Goal: Task Accomplishment & Management: Complete application form

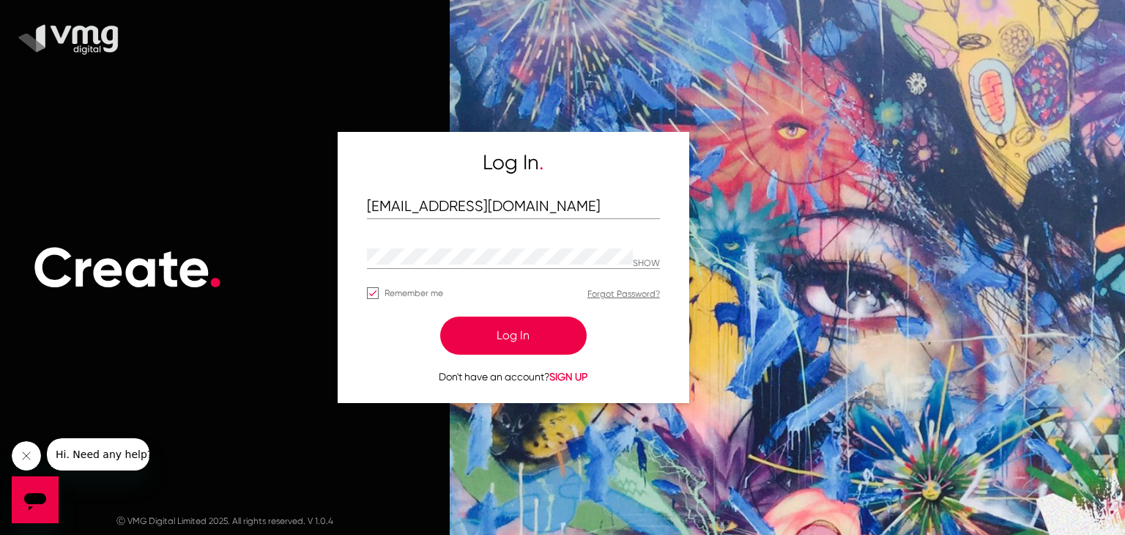
click at [486, 334] on button "Log In" at bounding box center [513, 336] width 147 height 38
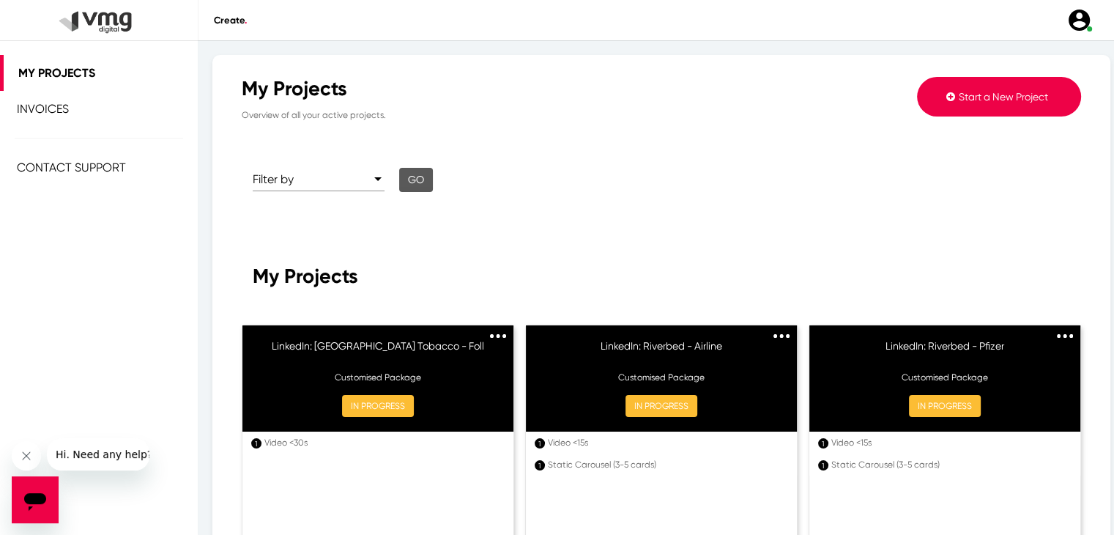
click at [959, 100] on span "Start a New Project" at bounding box center [1003, 97] width 89 height 12
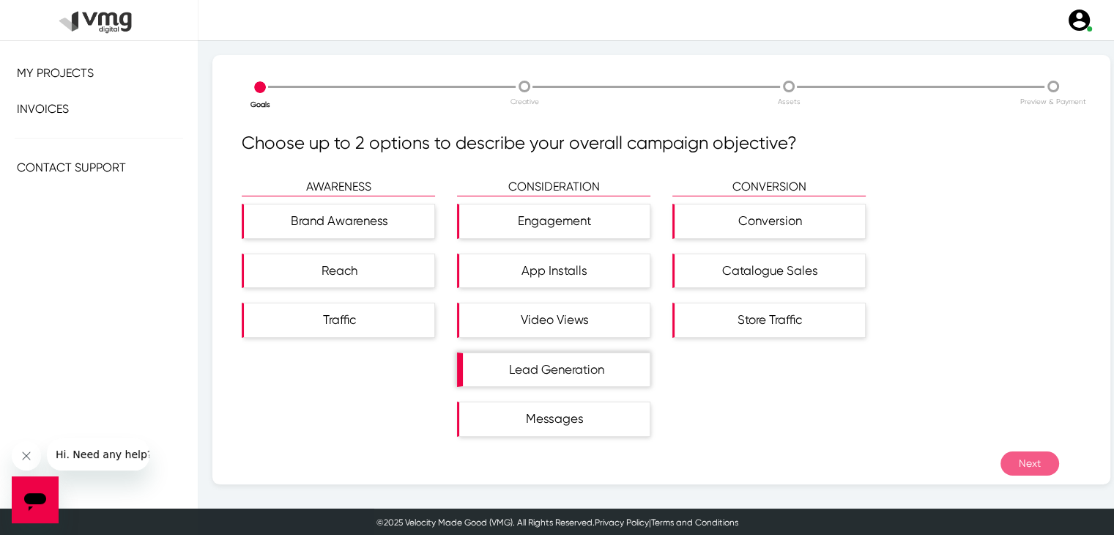
click at [586, 355] on div "Lead Generation" at bounding box center [556, 370] width 187 height 34
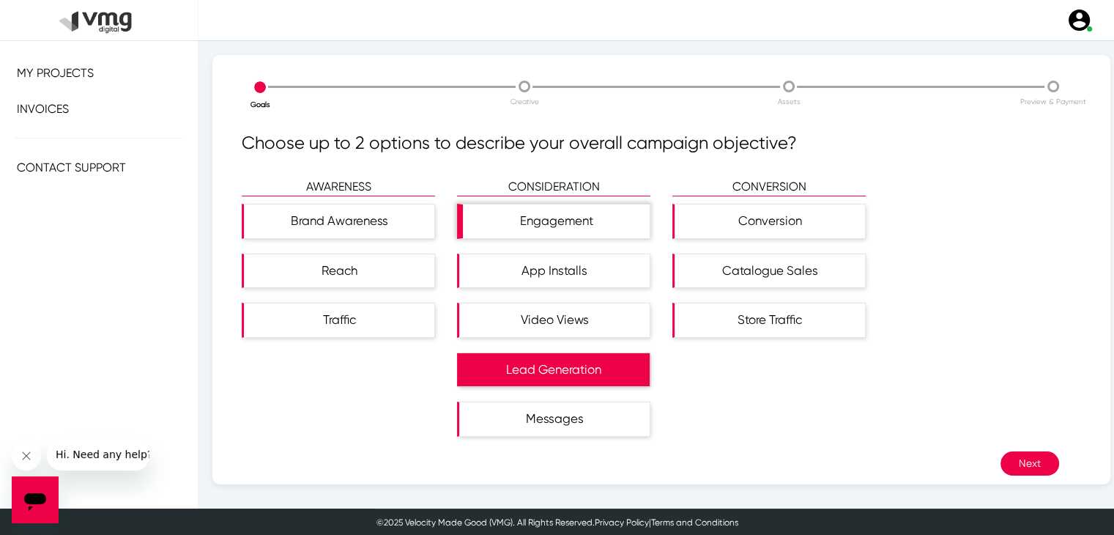
click at [586, 228] on div "Engagement" at bounding box center [556, 221] width 187 height 34
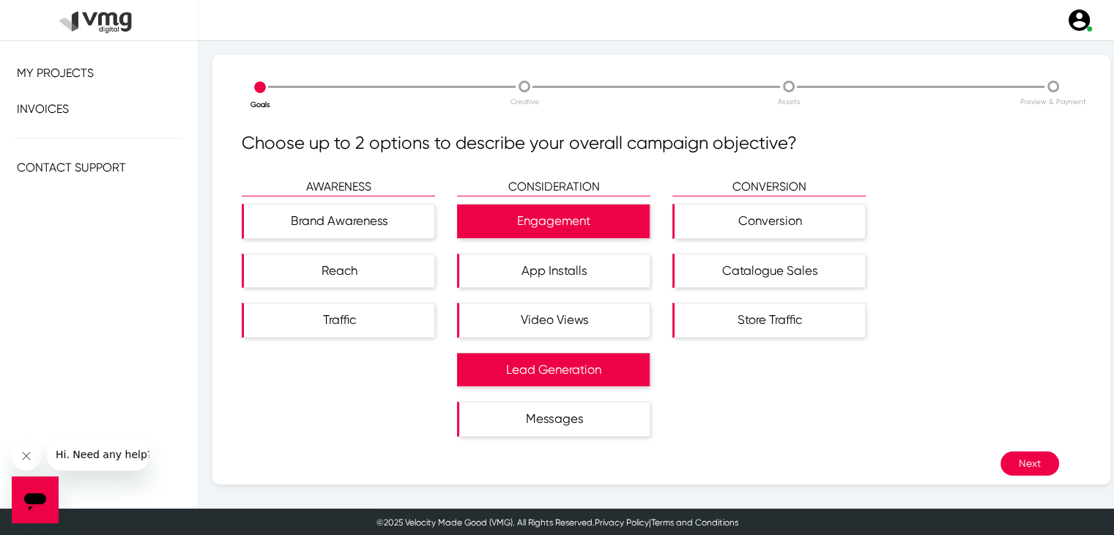
click at [1012, 443] on div "AWARENESS Brand Awareness Reach Traffic CONSIDERATION Engagement App Installs V…" at bounding box center [662, 314] width 862 height 273
click at [1018, 452] on button "Next" at bounding box center [1030, 463] width 59 height 24
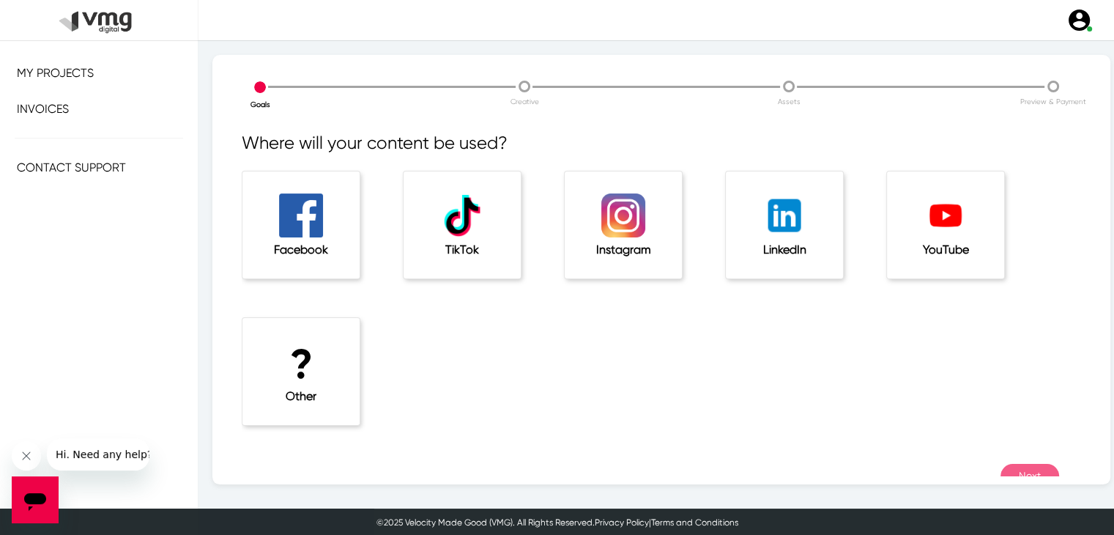
click at [797, 210] on img at bounding box center [785, 215] width 44 height 44
click at [1036, 471] on button "Next" at bounding box center [1030, 476] width 59 height 24
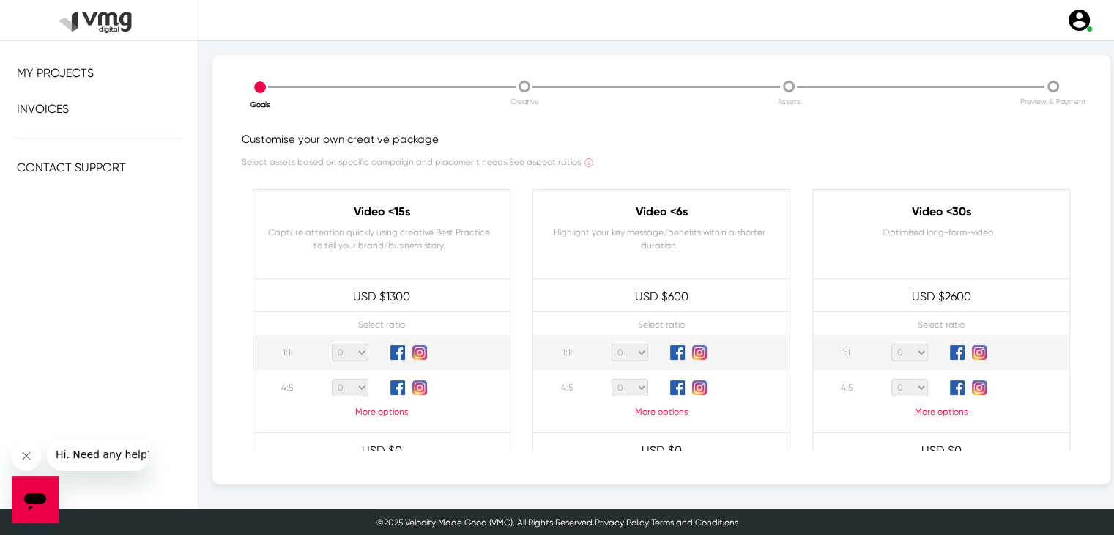
scroll to position [73, 0]
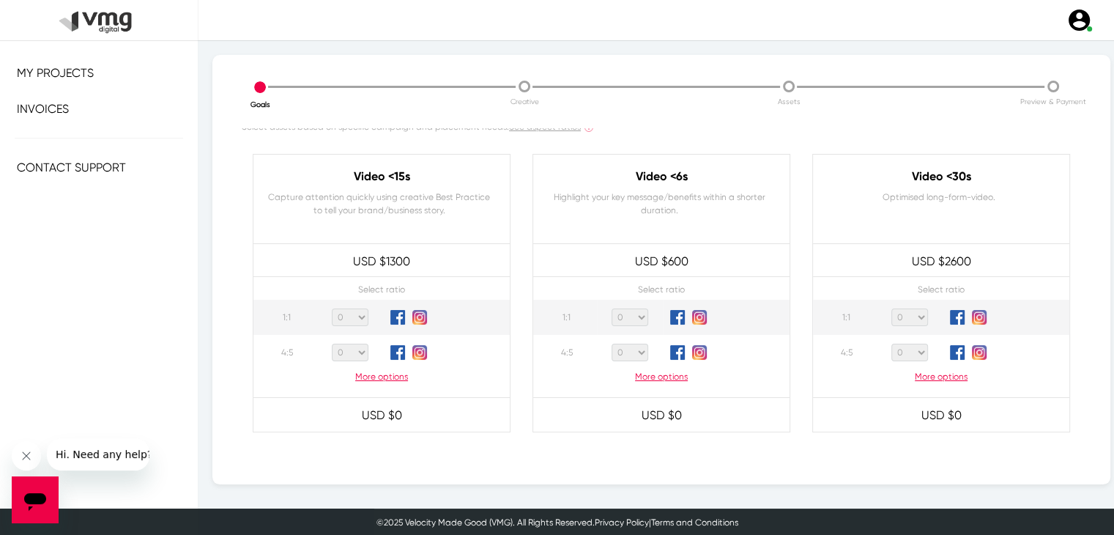
click at [382, 380] on p "More options" at bounding box center [382, 376] width 256 height 13
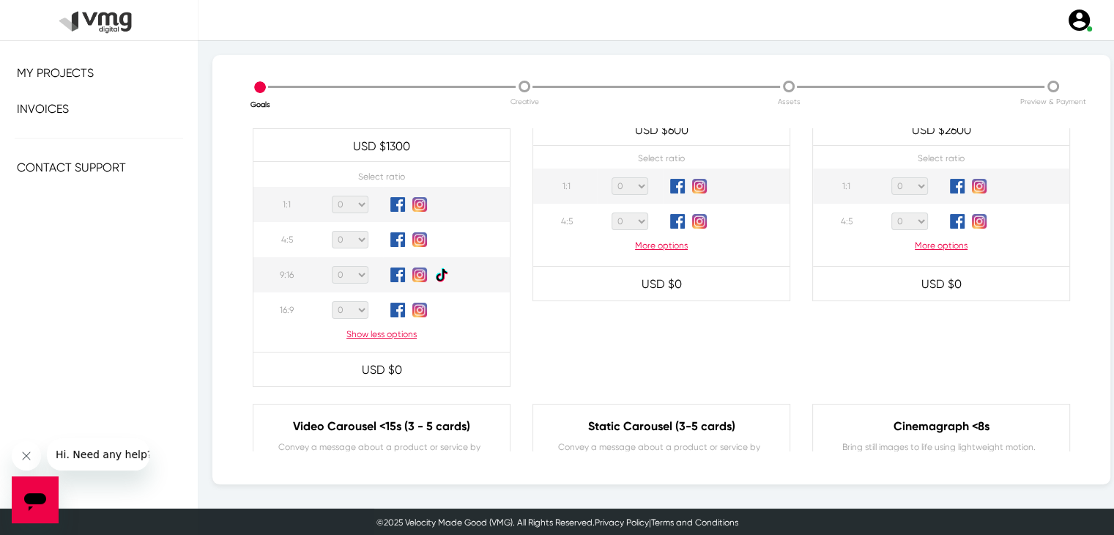
scroll to position [220, 0]
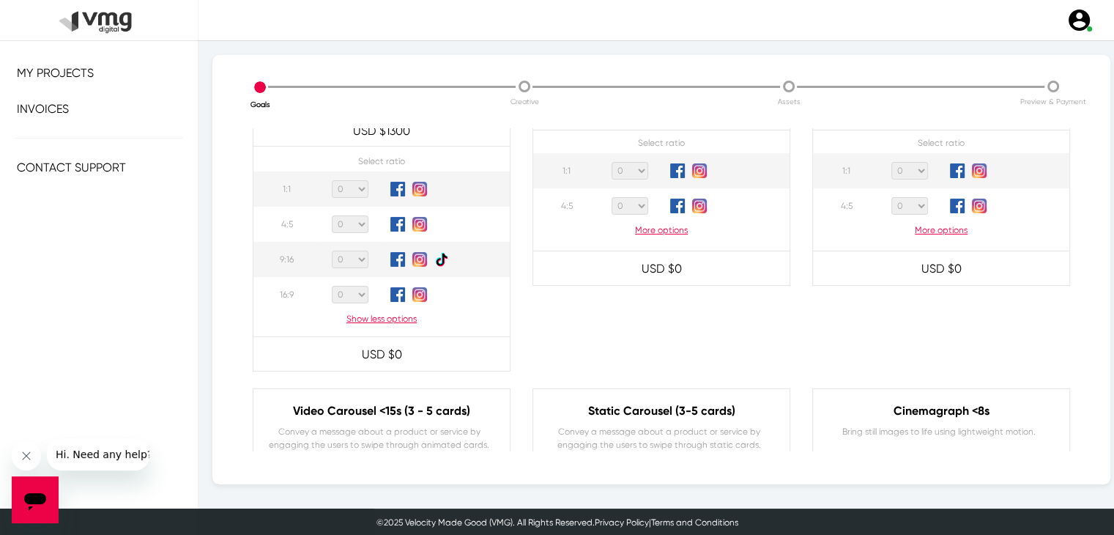
drag, startPoint x: 355, startPoint y: 294, endPoint x: 361, endPoint y: 300, distance: 8.8
click at [355, 294] on select "0 1 2 3 4 5 6 7 8 9 10 11 12 13 14 15 16 17 18 19 20" at bounding box center [350, 295] width 37 height 18
select select "1"
click at [332, 286] on select "0 1 2 3 4 5 6 7 8 9 10 11 12 13 14 15 16 17 18 19 20" at bounding box center [350, 295] width 37 height 18
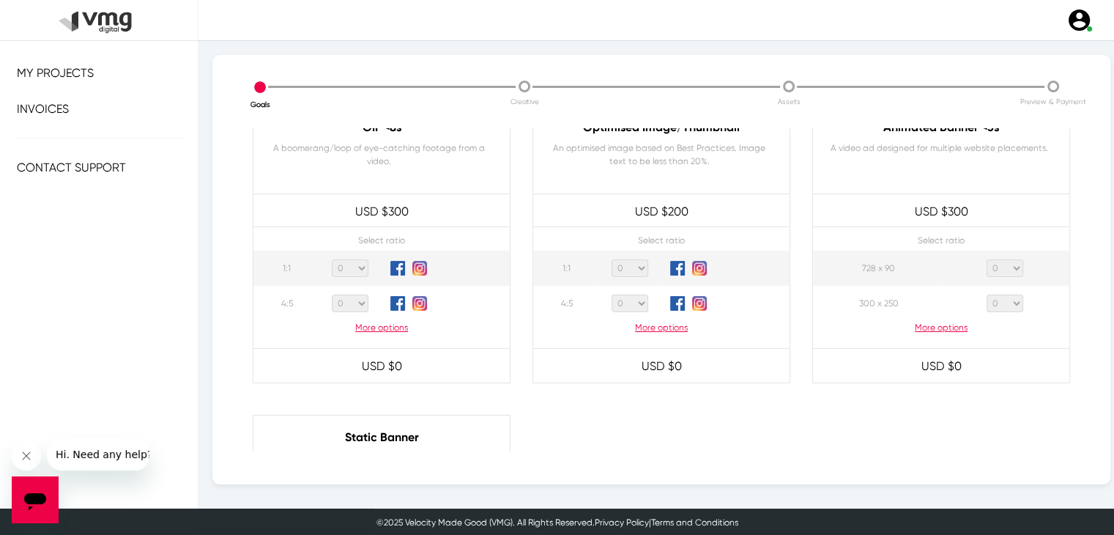
scroll to position [806, 0]
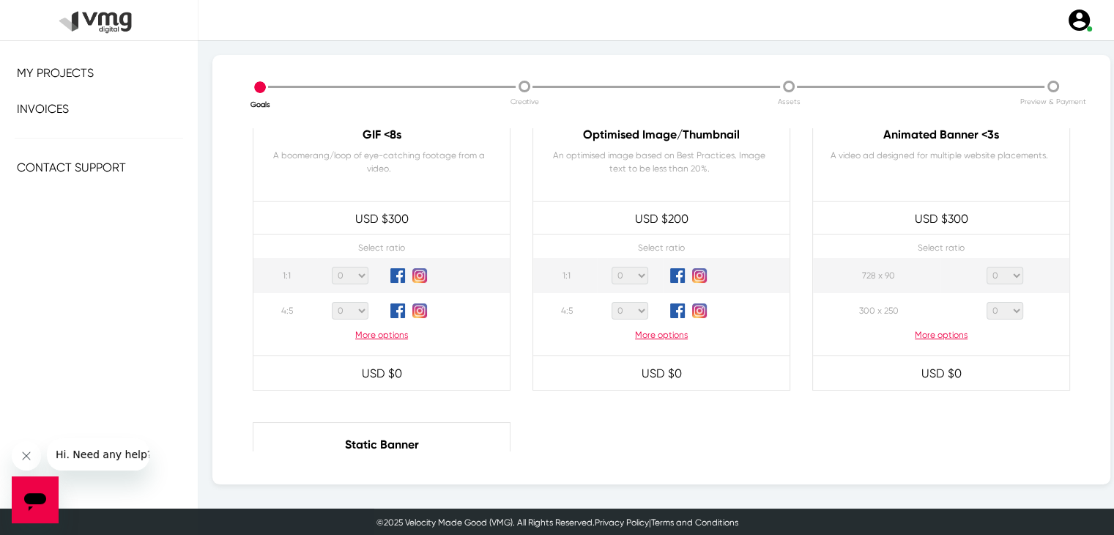
click at [628, 308] on select "0 1 2 3 4 5 6 7 8 9 10 11 12 13 14 15 16 17 18 19 20" at bounding box center [630, 311] width 37 height 18
select select "3"
click at [612, 302] on select "0 1 2 3 4 5 6 7 8 9 10 11 12 13 14 15 16 17 18 19 20" at bounding box center [630, 311] width 37 height 18
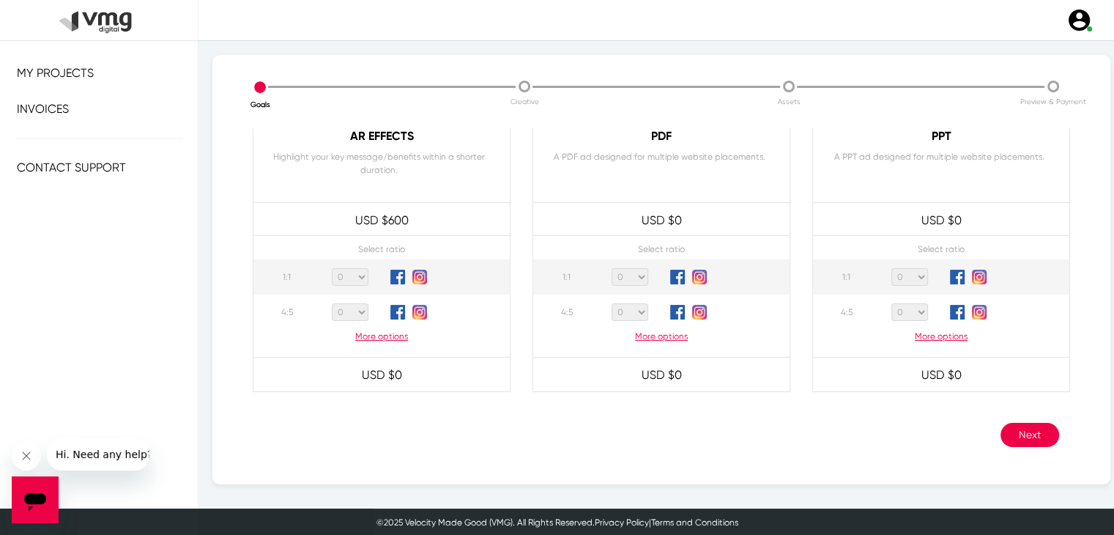
scroll to position [1439, 0]
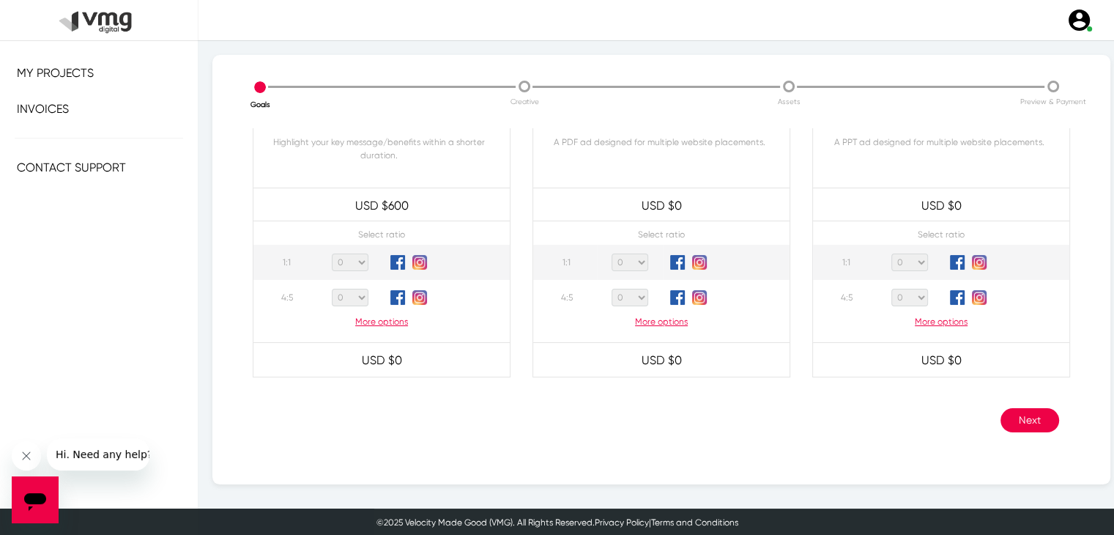
click at [1026, 414] on button "Next" at bounding box center [1030, 420] width 59 height 24
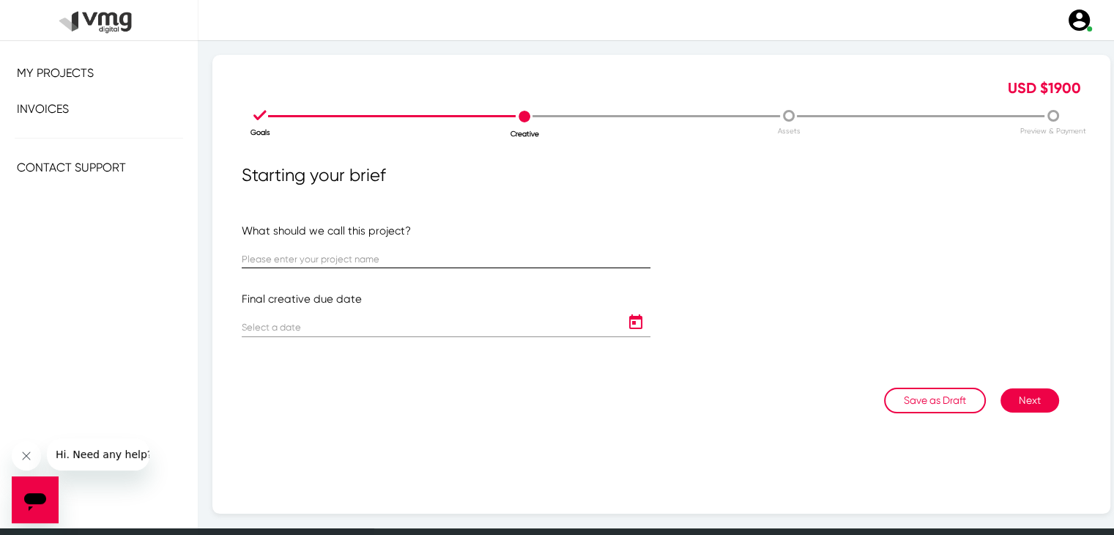
click at [334, 256] on input "text" at bounding box center [446, 259] width 409 height 11
paste input "LIB1-6-301 | Stryker"
type input "LIB1-6-301 | Stryker"
click at [634, 326] on icon "Open calendar" at bounding box center [635, 323] width 23 height 18
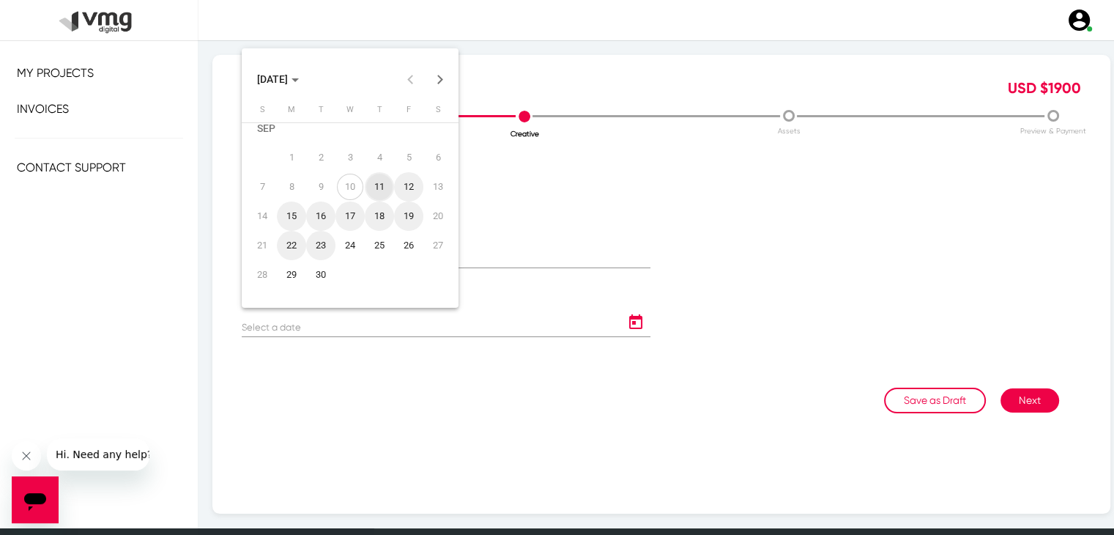
click at [440, 85] on button "Next month" at bounding box center [440, 78] width 29 height 29
click at [352, 141] on div "1" at bounding box center [350, 143] width 26 height 26
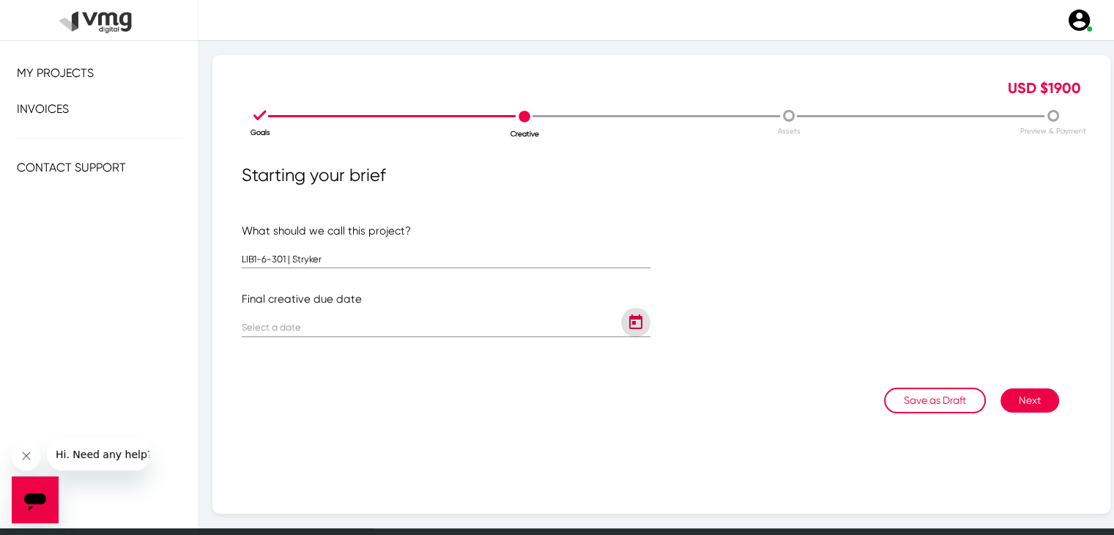
type input "[DATE]"
click at [624, 324] on icon "Open calendar" at bounding box center [635, 323] width 23 height 18
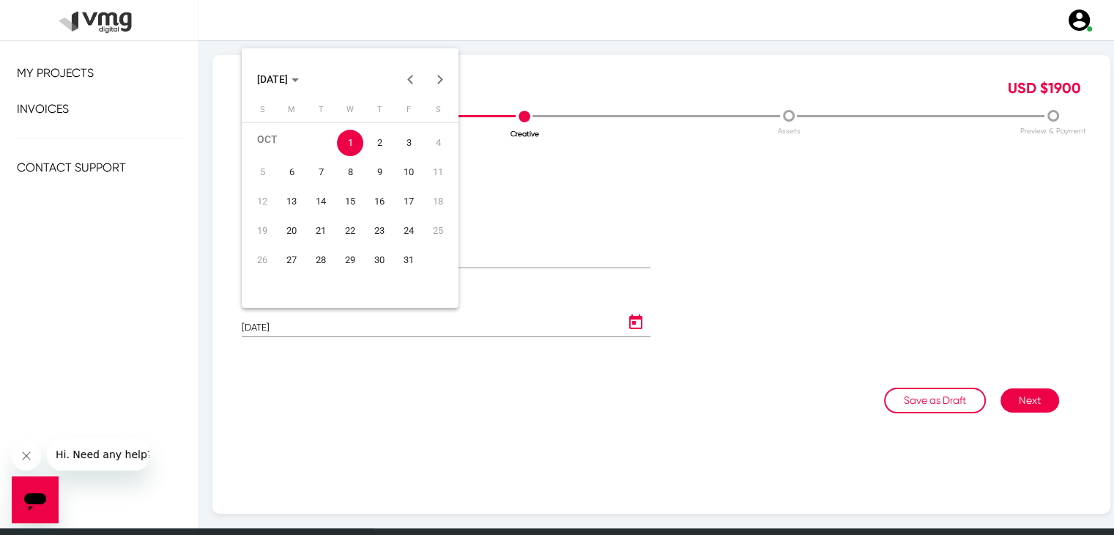
click at [410, 83] on button "Previous month" at bounding box center [410, 78] width 29 height 29
click at [355, 276] on table "S M T W T F S [DATE] 2 3 4 5 6 7 8 9 10 11 12 13 14 15 16 17 18 19 20 21 22 23 …" at bounding box center [350, 196] width 205 height 185
click at [824, 264] on div at bounding box center [557, 267] width 1114 height 535
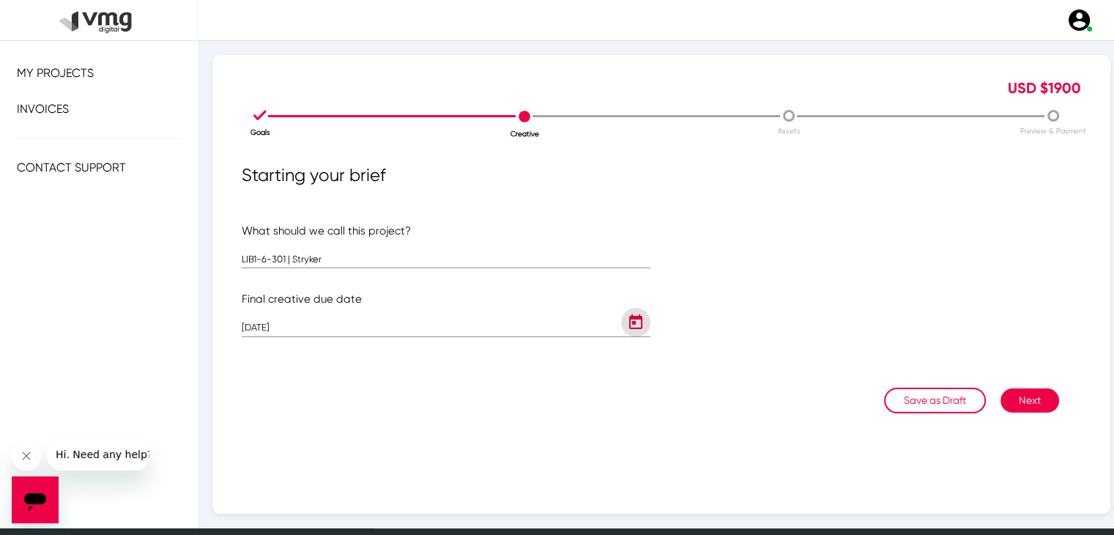
click at [1016, 405] on button "Next" at bounding box center [1030, 400] width 59 height 24
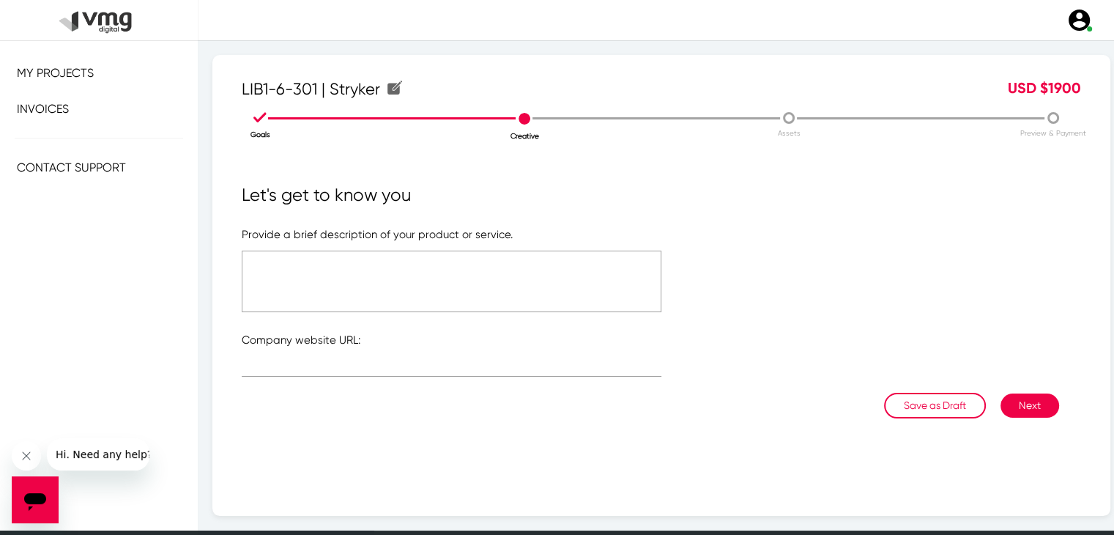
click at [429, 264] on textarea at bounding box center [452, 282] width 420 height 62
type textarea "Please see brief"
click at [344, 364] on input "text" at bounding box center [452, 368] width 420 height 11
paste input "[URL][DOMAIN_NAME]"
click at [1016, 401] on button "Next" at bounding box center [1030, 405] width 59 height 24
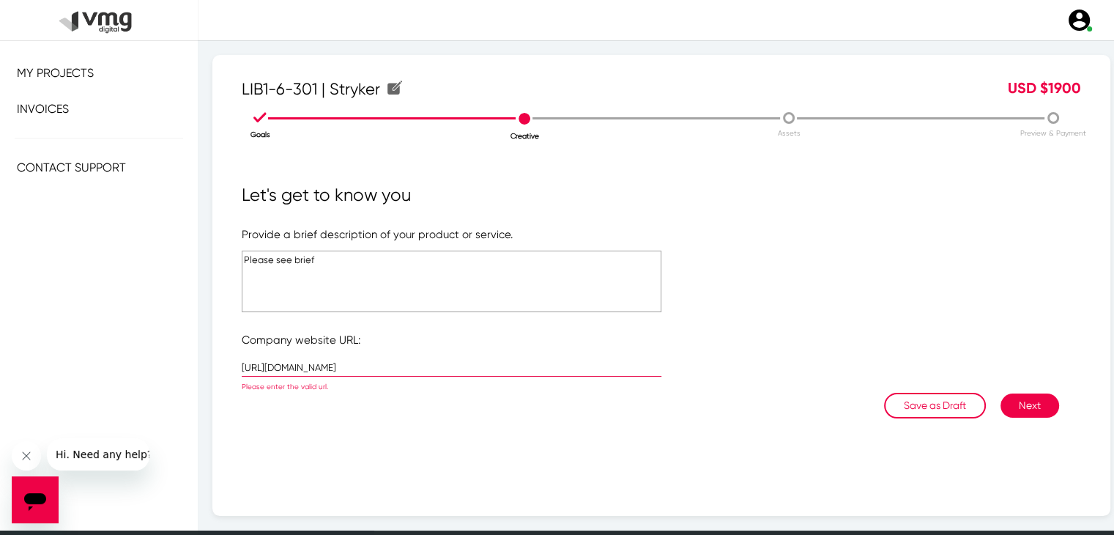
click at [279, 364] on input "[URL][DOMAIN_NAME]" at bounding box center [452, 368] width 420 height 11
click at [365, 366] on input "[DOMAIN_NAME][URL]" at bounding box center [452, 368] width 420 height 11
paste input "/[DOMAIN_NAME][URL]"
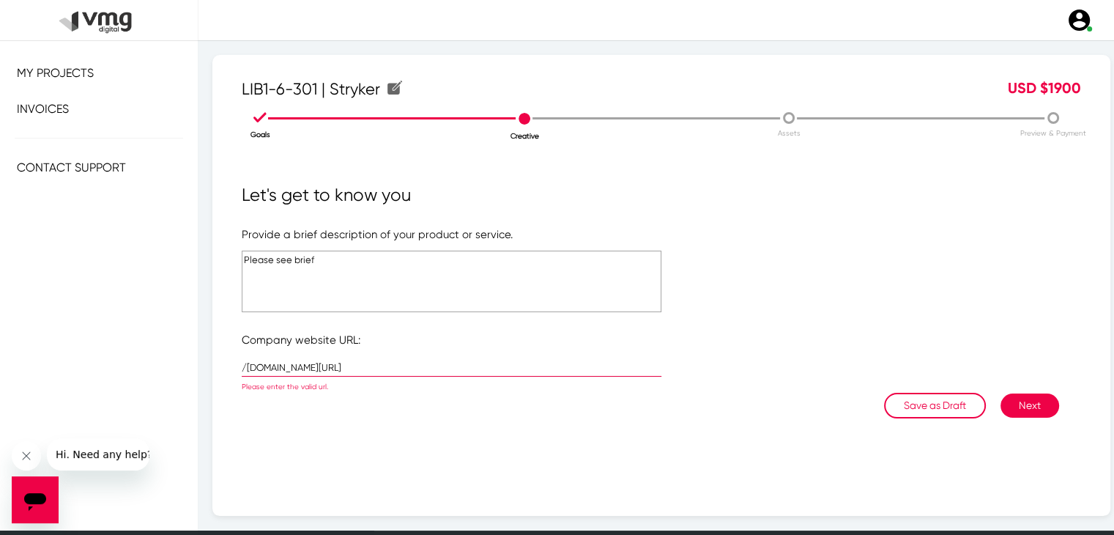
click at [245, 365] on input "/[DOMAIN_NAME][URL]" at bounding box center [452, 368] width 420 height 11
type input "[DOMAIN_NAME][URL]"
click at [1016, 401] on button "Next" at bounding box center [1030, 405] width 59 height 24
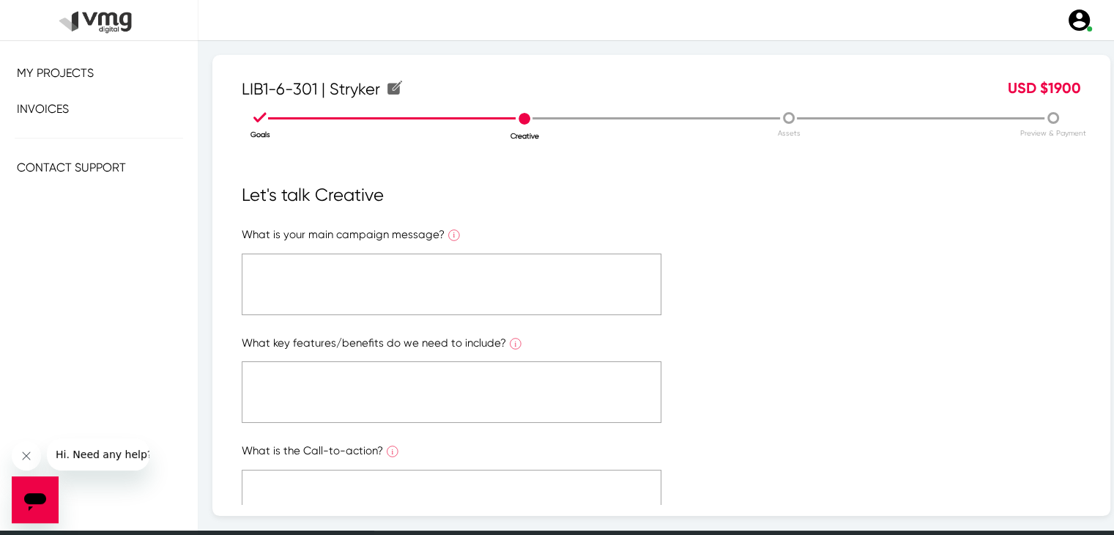
click at [383, 275] on textarea at bounding box center [452, 285] width 420 height 62
type textarea "Please see brief"
click at [450, 388] on textarea at bounding box center [452, 392] width 420 height 62
paste textarea "Please see brief"
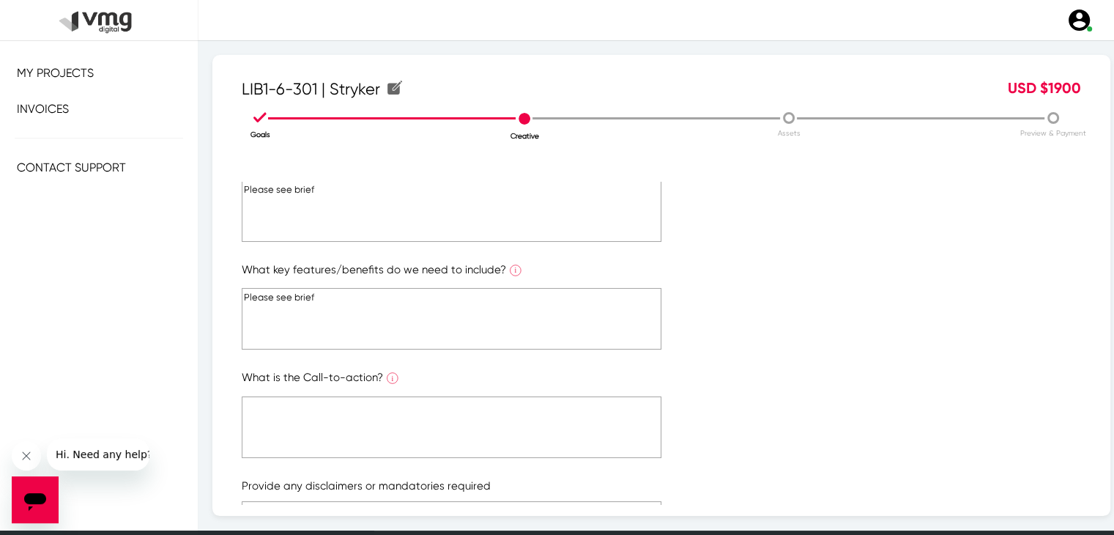
type textarea "Please see brief"
click at [442, 418] on textarea at bounding box center [452, 427] width 420 height 62
paste textarea "Please see brief"
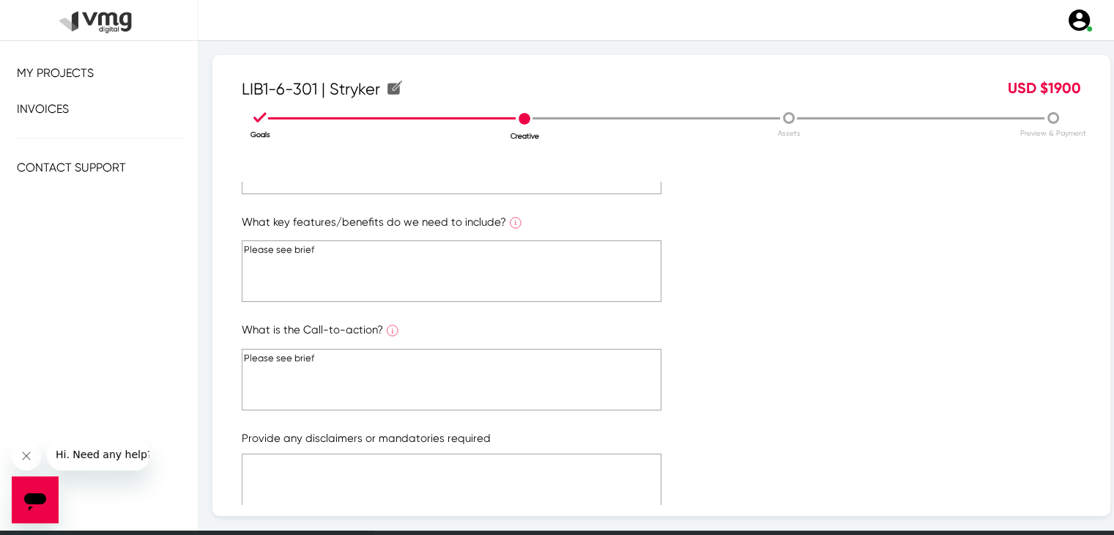
scroll to position [147, 0]
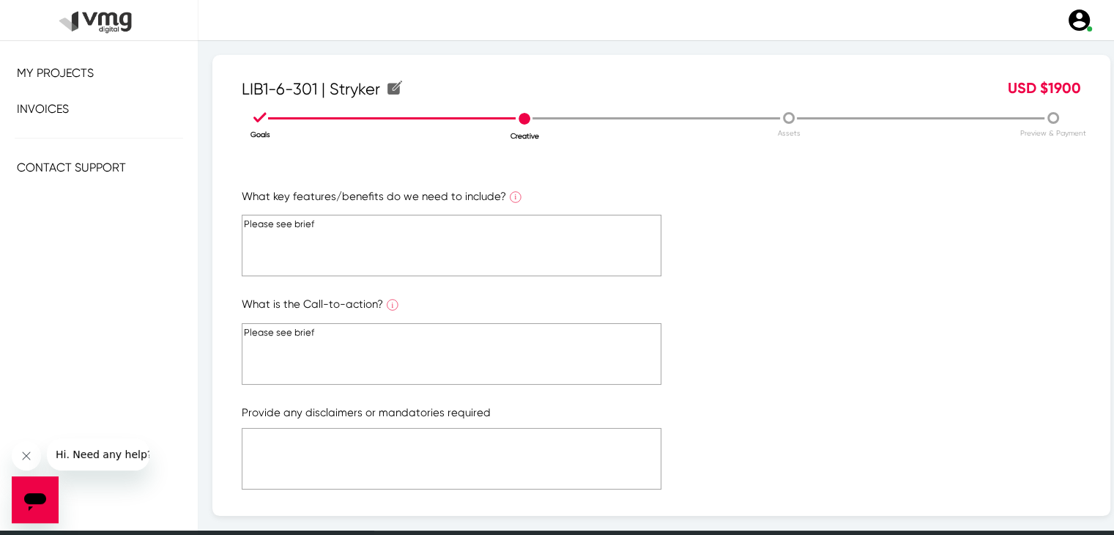
type textarea "Please see brief"
click at [443, 464] on textarea at bounding box center [452, 459] width 420 height 62
paste textarea "Please see brief"
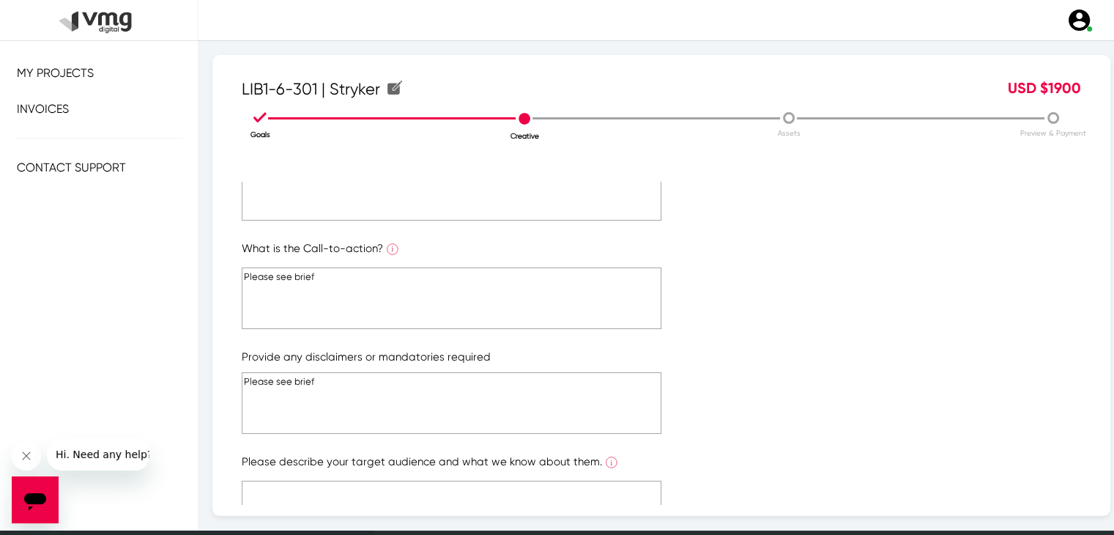
scroll to position [289, 0]
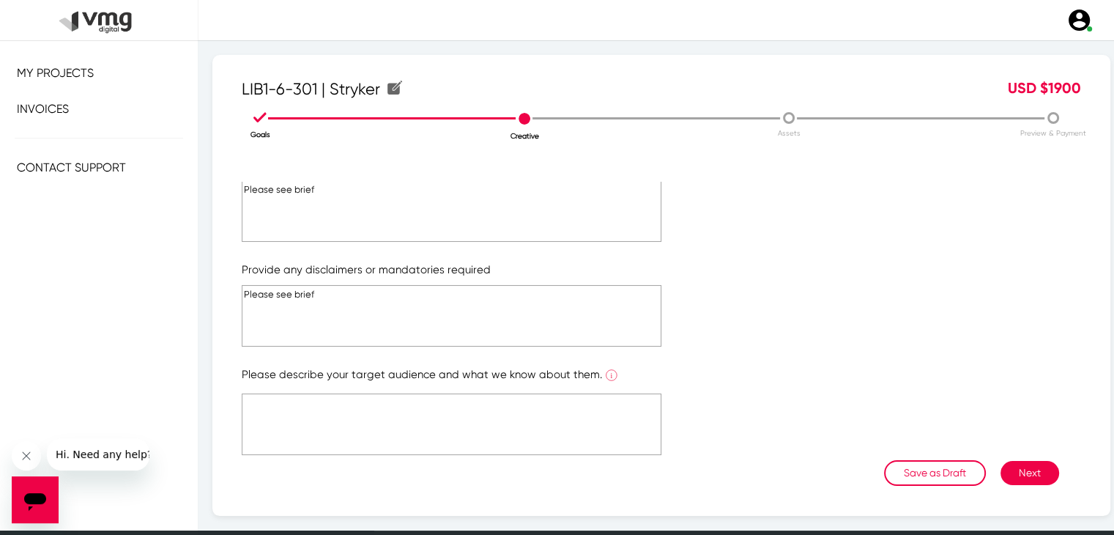
type textarea "Please see brief"
click at [435, 426] on textarea at bounding box center [452, 424] width 420 height 62
paste textarea "Please see brief"
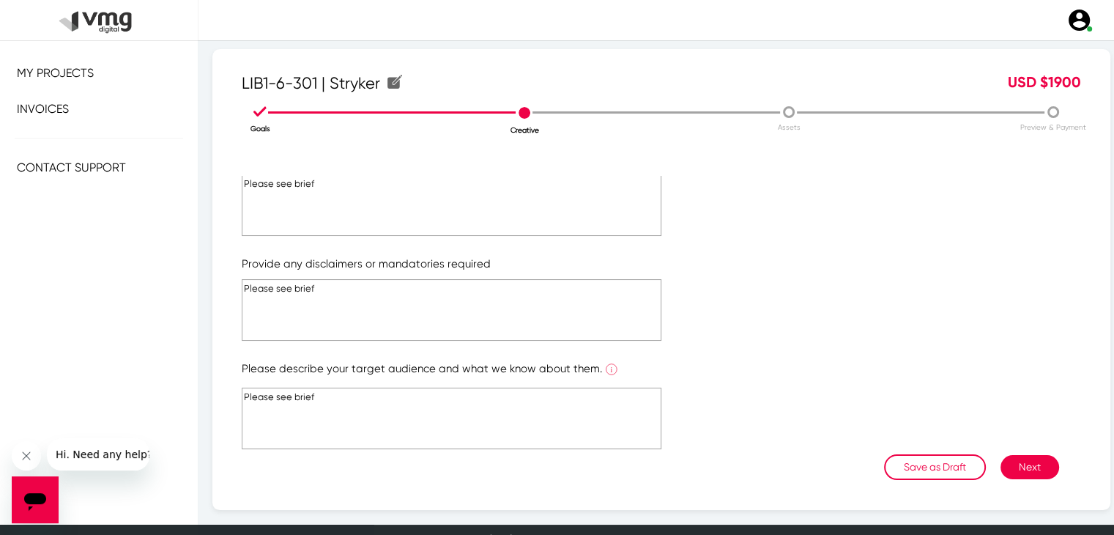
scroll to position [23, 0]
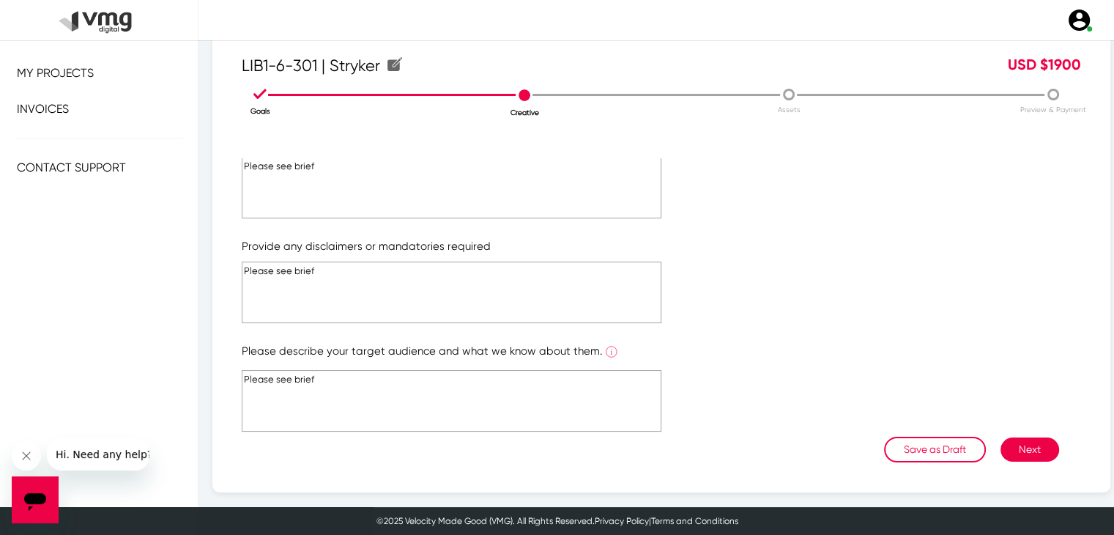
type textarea "Please see brief"
click at [1018, 451] on button "Next" at bounding box center [1030, 449] width 59 height 24
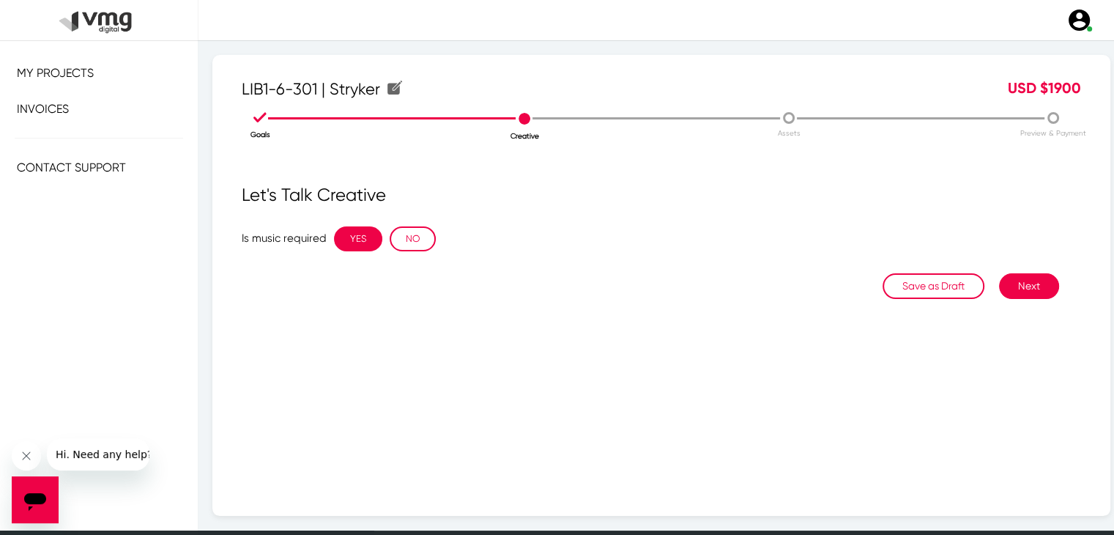
click at [363, 242] on button "YES" at bounding box center [358, 238] width 48 height 25
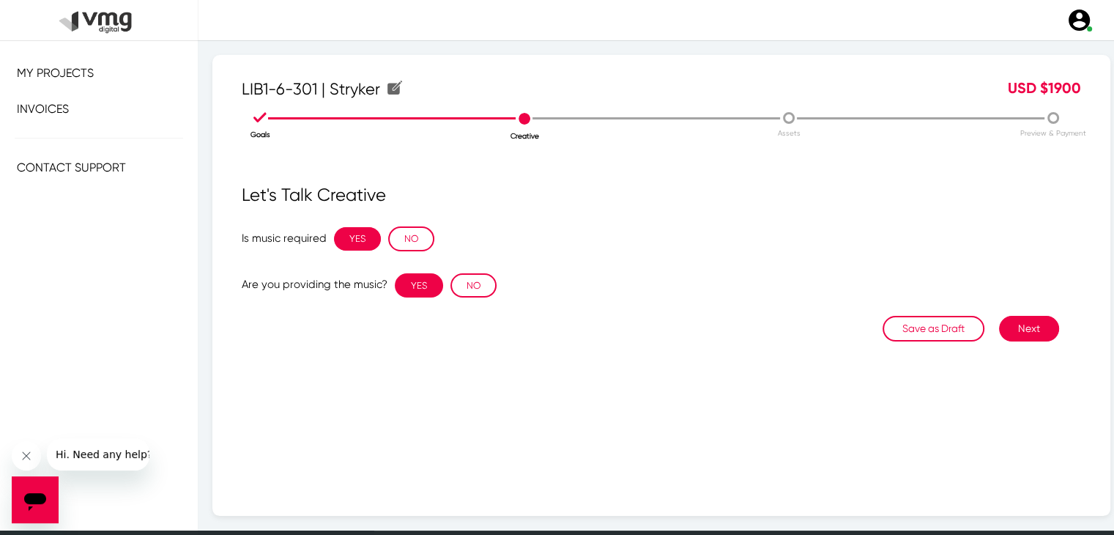
click at [401, 281] on button "YES" at bounding box center [419, 285] width 48 height 25
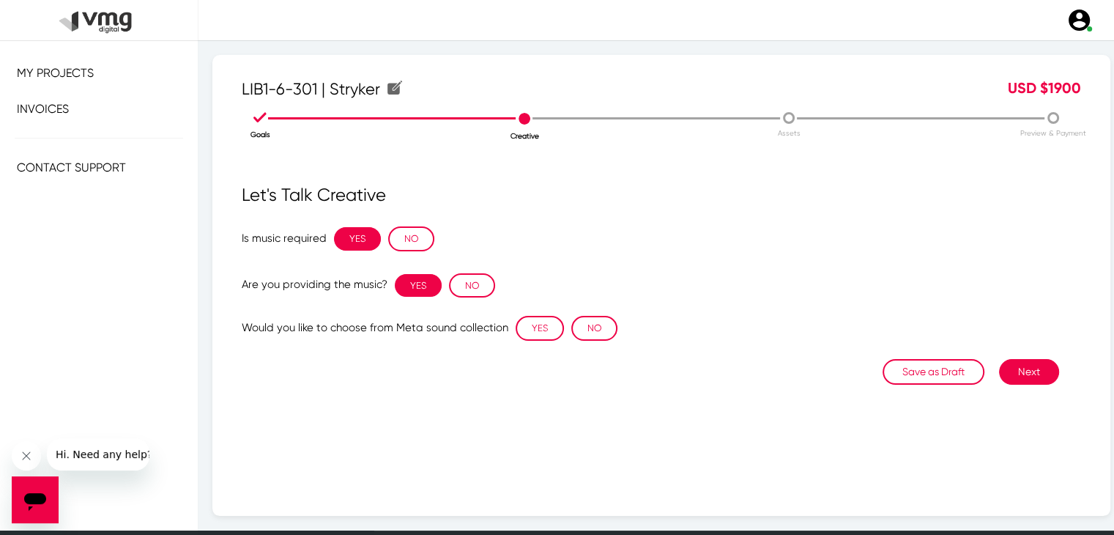
click at [443, 286] on span "Are you providing the music? YES NO" at bounding box center [369, 284] width 254 height 13
click at [457, 283] on button "NO" at bounding box center [472, 285] width 46 height 25
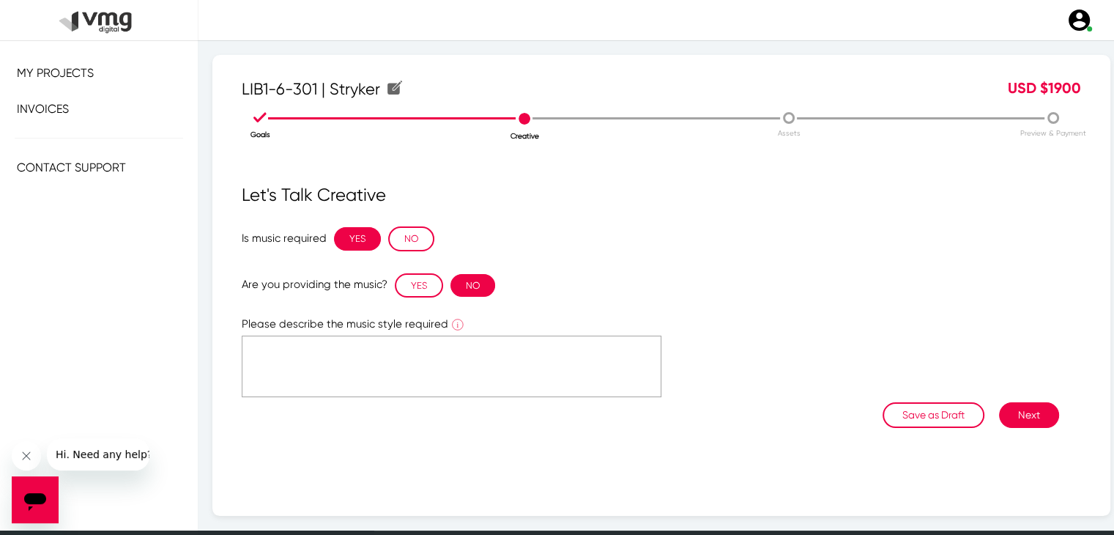
click at [522, 377] on textarea at bounding box center [452, 367] width 420 height 62
type textarea "For clarification in KO call **If required and what kind"
click at [1019, 411] on button "Next" at bounding box center [1029, 415] width 60 height 26
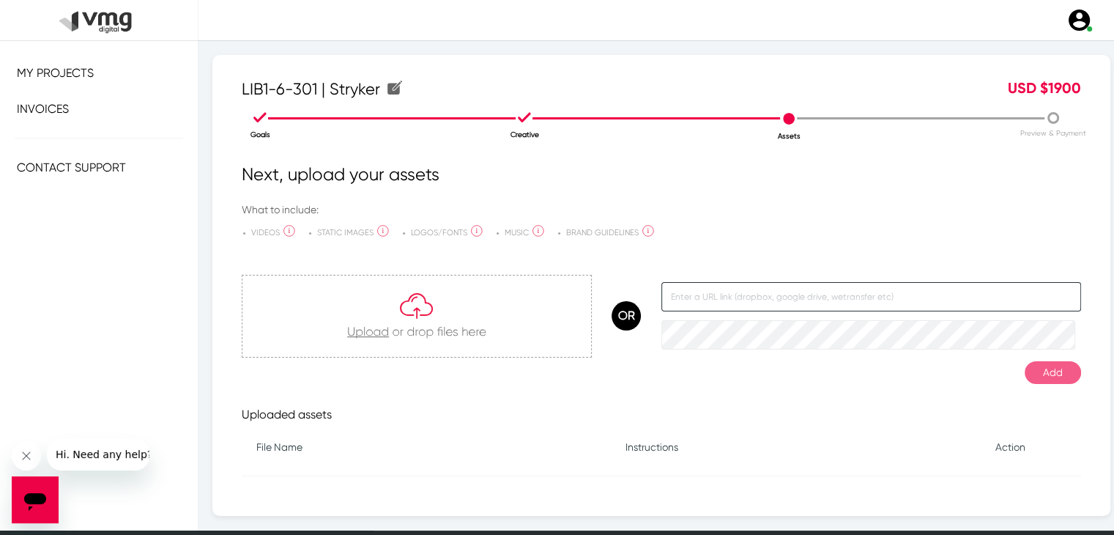
click at [821, 307] on input "text" at bounding box center [872, 296] width 420 height 29
paste input "[URL][DOMAIN_NAME]"
type input "[URL][DOMAIN_NAME]"
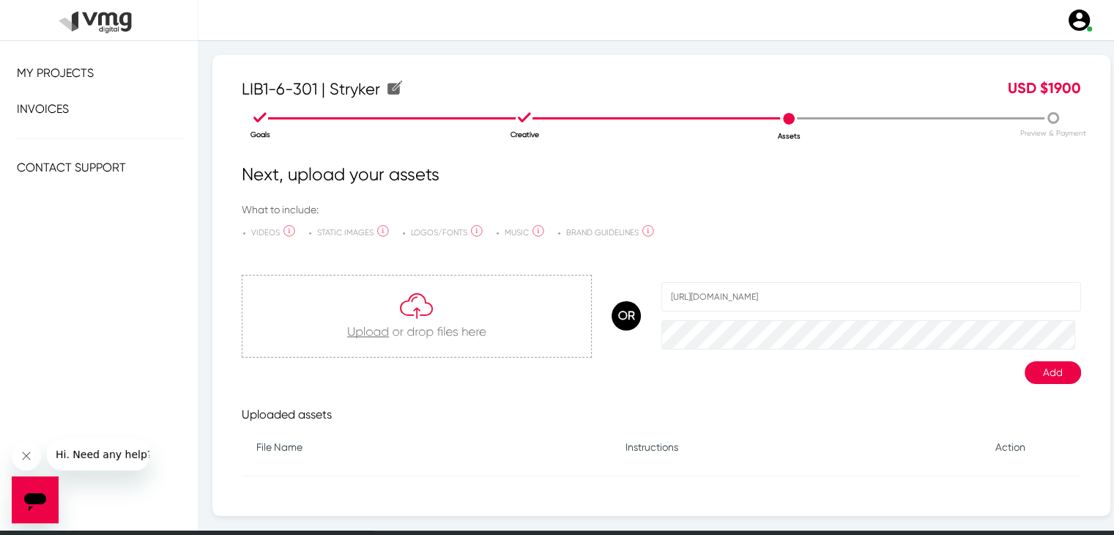
click at [1033, 373] on button "Add" at bounding box center [1053, 372] width 56 height 23
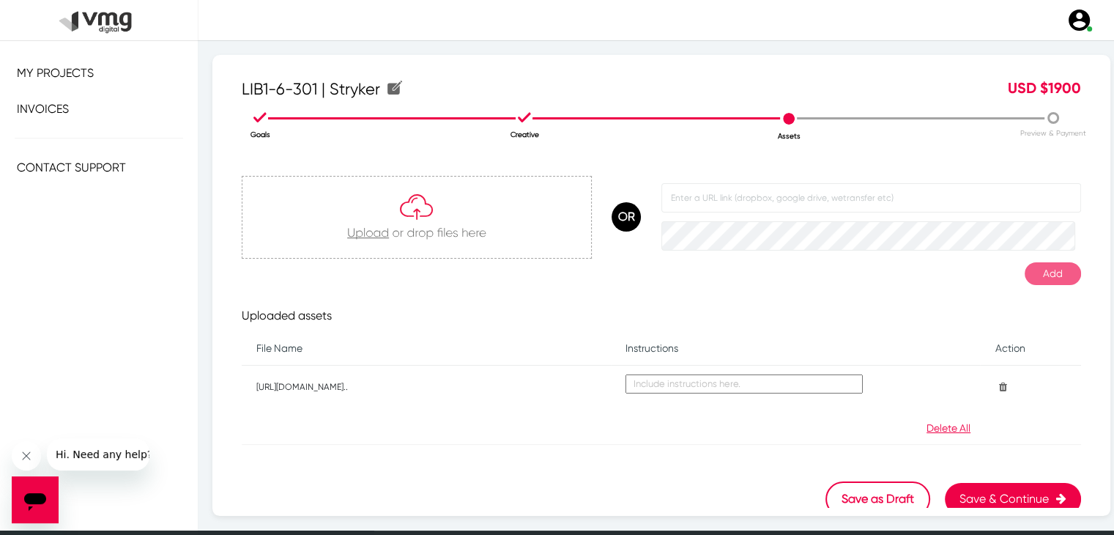
scroll to position [106, 0]
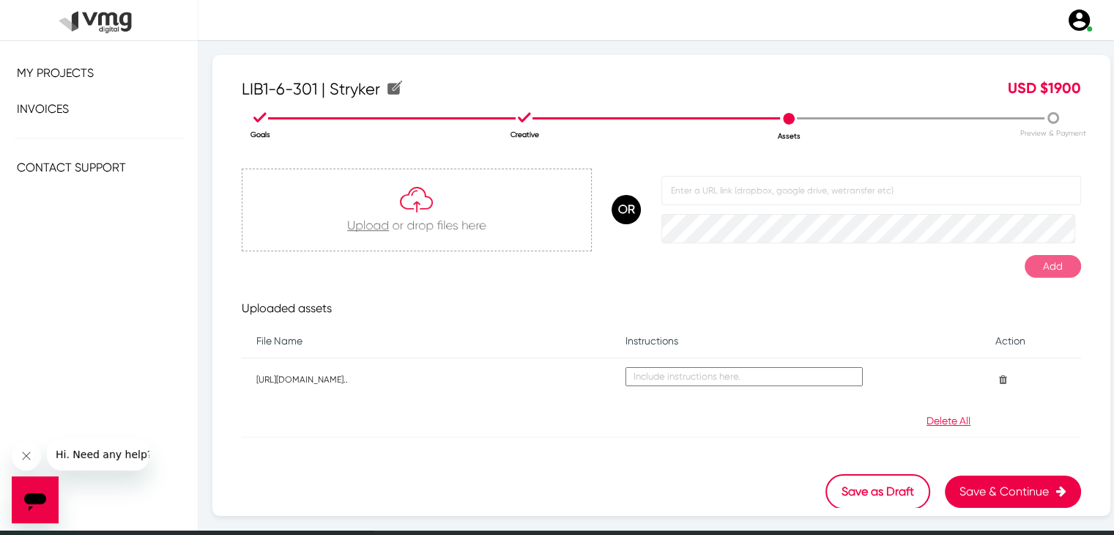
click at [998, 500] on button "Save & Continue" at bounding box center [1013, 491] width 136 height 32
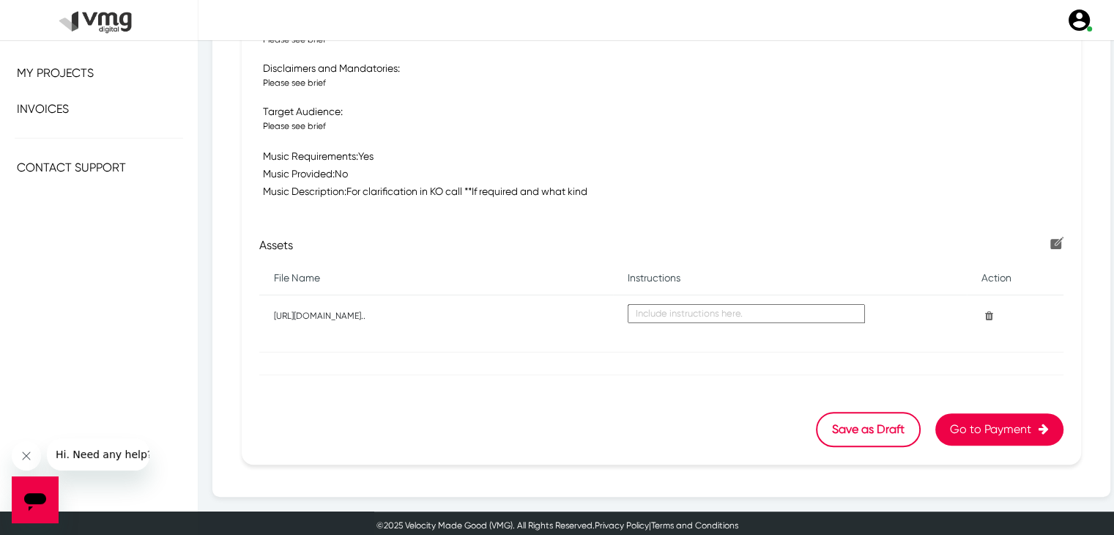
scroll to position [593, 0]
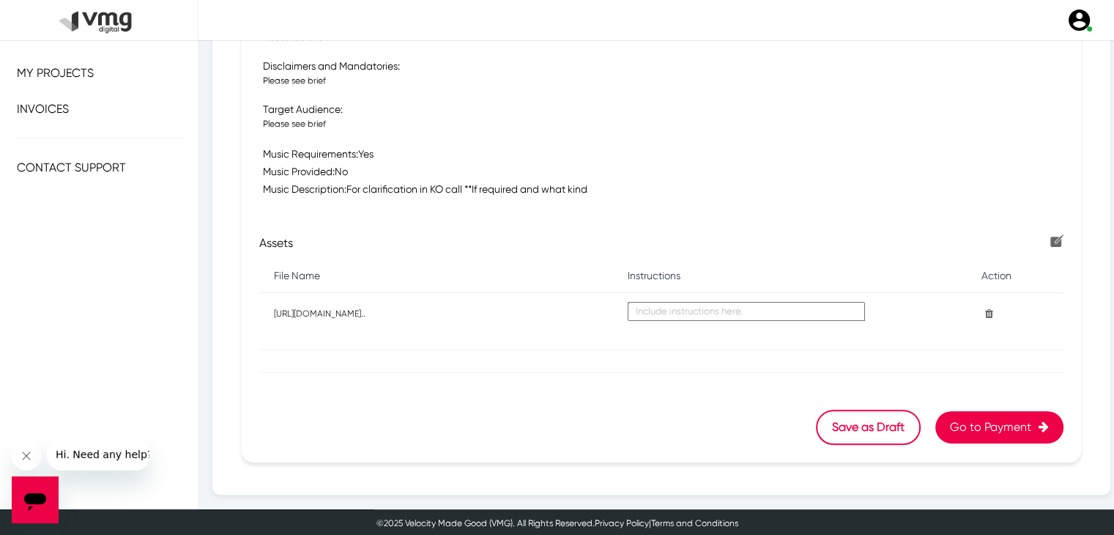
click at [1004, 435] on button "Go to Payment" at bounding box center [1000, 427] width 128 height 32
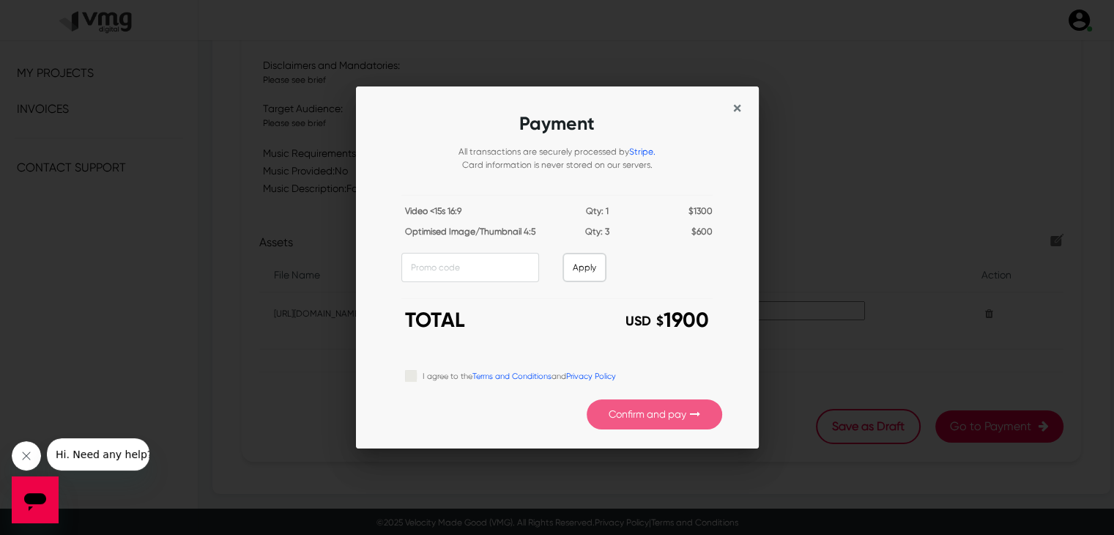
scroll to position [0, 0]
